Goal: Obtain resource: Download file/media

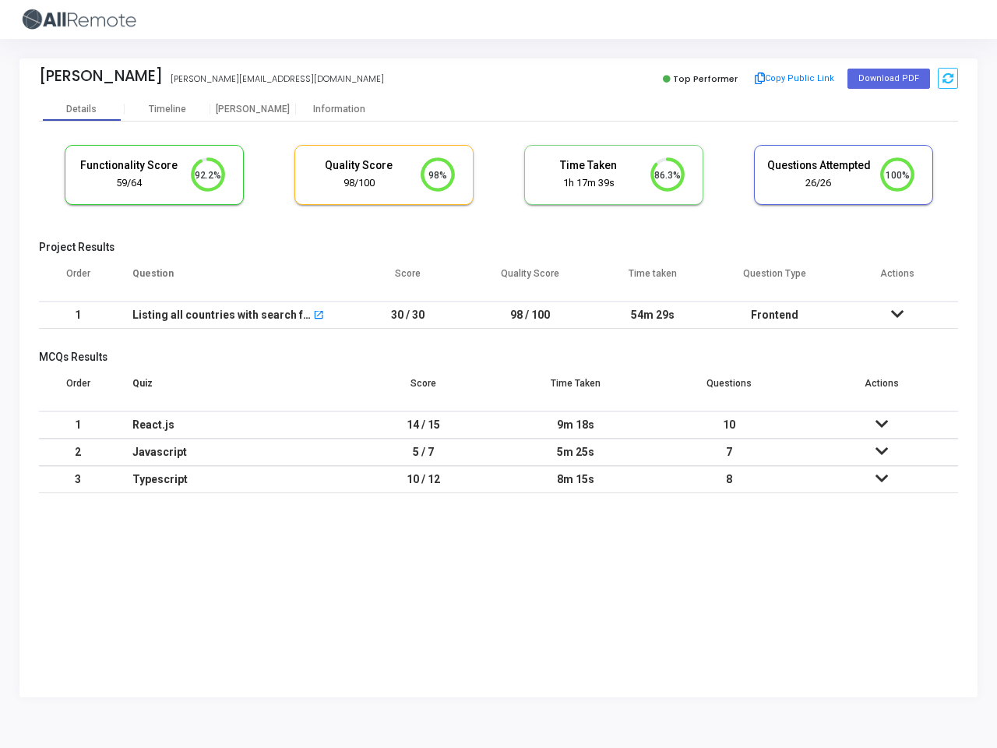
scroll to position [33, 40]
click at [793, 79] on button "Copy Public Link" at bounding box center [795, 78] width 90 height 23
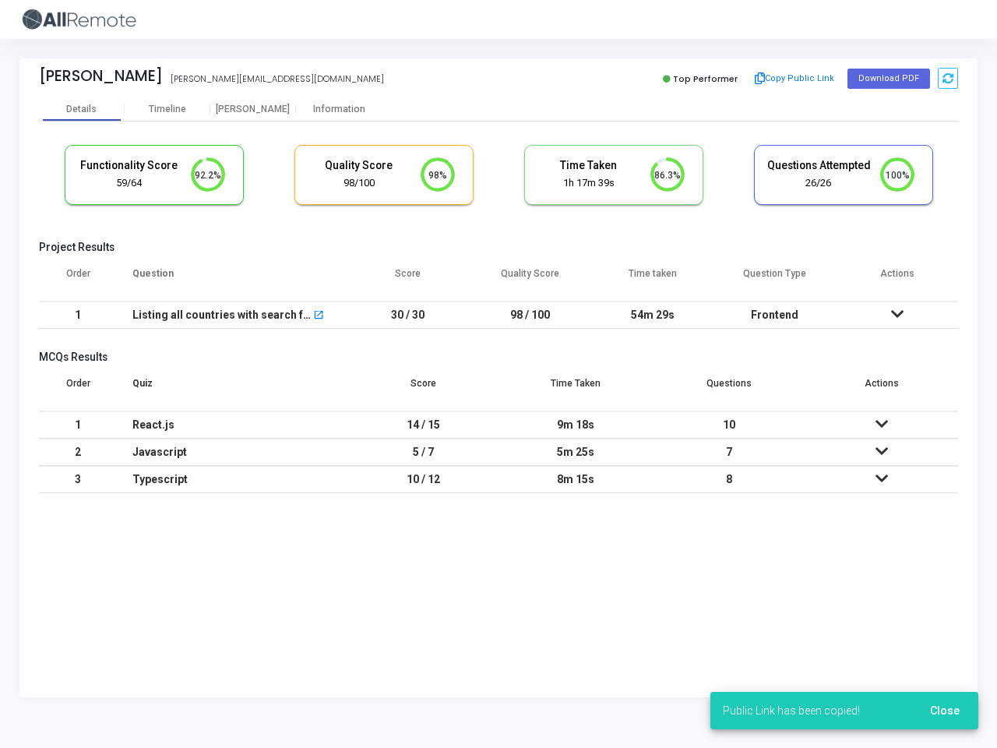
click at [888, 79] on button "Download PDF" at bounding box center [889, 79] width 83 height 20
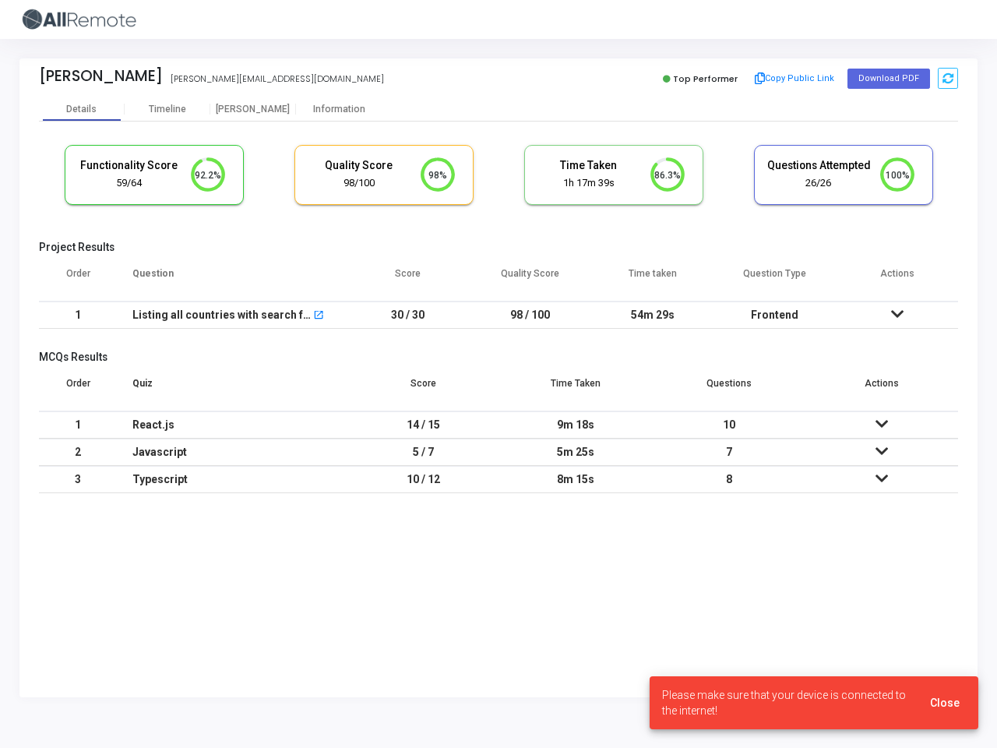
click at [948, 78] on icon at bounding box center [948, 78] width 11 height 11
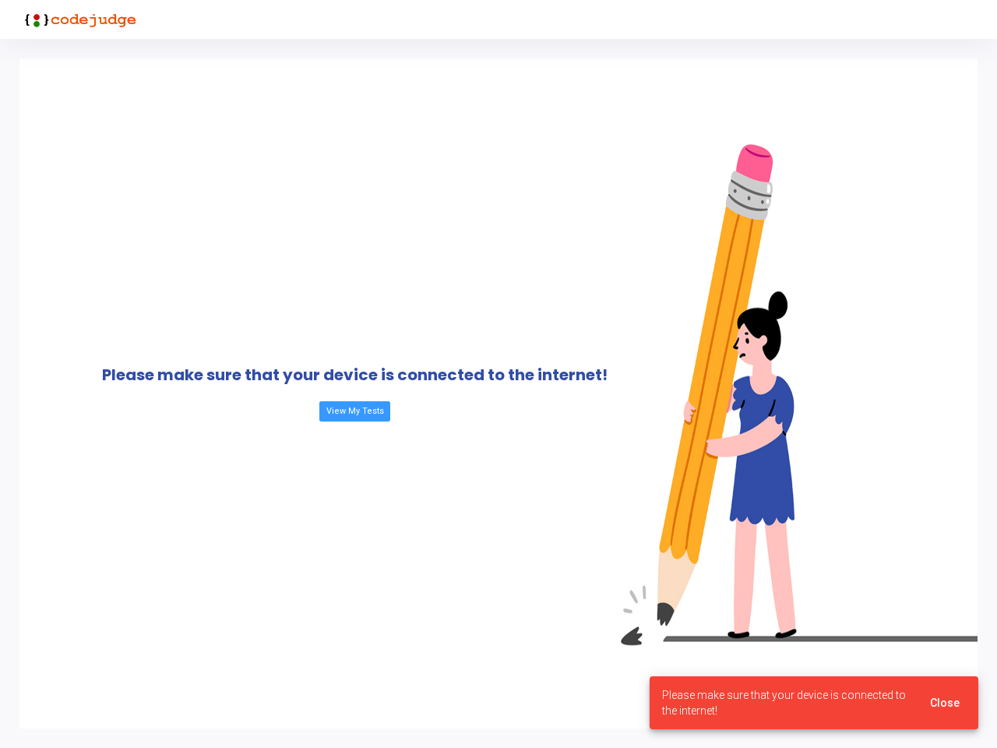
click at [168, 109] on div "Please make sure that your device is connected to the internet! View My Tests" at bounding box center [354, 393] width 671 height 670
click at [253, 109] on div "Please make sure that your device is connected to the internet! View My Tests" at bounding box center [354, 393] width 671 height 670
click at [339, 109] on div "Please make sure that your device is connected to the internet! View My Tests" at bounding box center [354, 393] width 671 height 670
click at [208, 175] on div "Please make sure that your device is connected to the internet! View My Tests" at bounding box center [354, 393] width 671 height 670
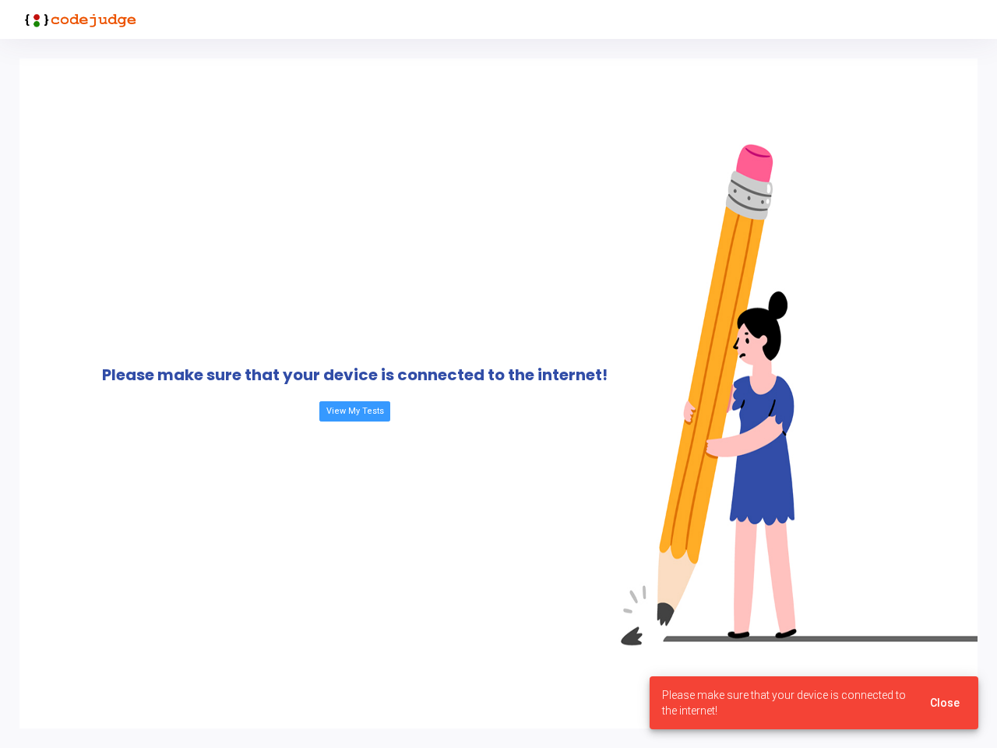
click at [438, 175] on div "Please make sure that your device is connected to the internet! View My Tests" at bounding box center [354, 393] width 671 height 670
